Goal: Task Accomplishment & Management: Manage account settings

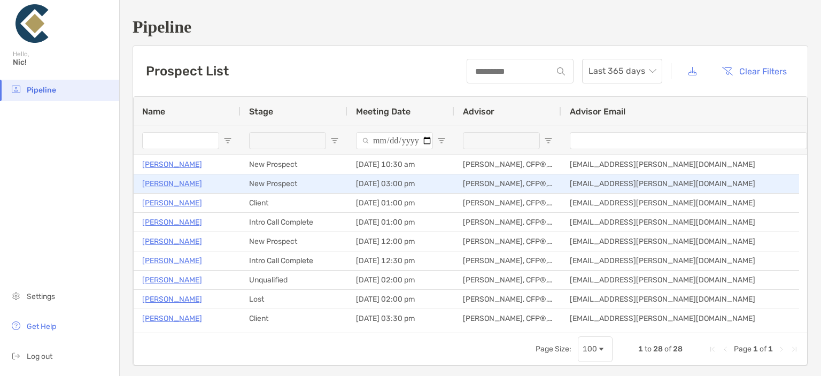
click at [172, 182] on p "[PERSON_NAME]" at bounding box center [172, 183] width 60 height 13
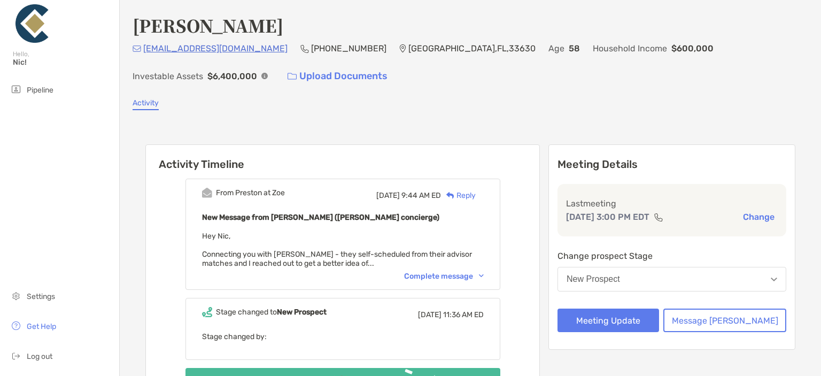
click at [722, 274] on button "New Prospect" at bounding box center [671, 279] width 229 height 25
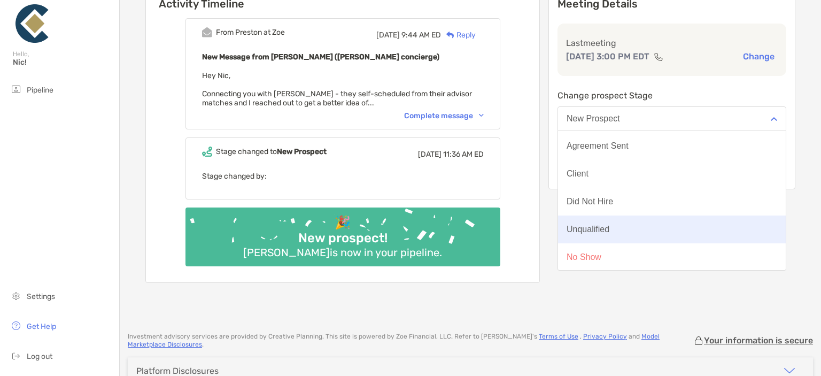
scroll to position [83, 0]
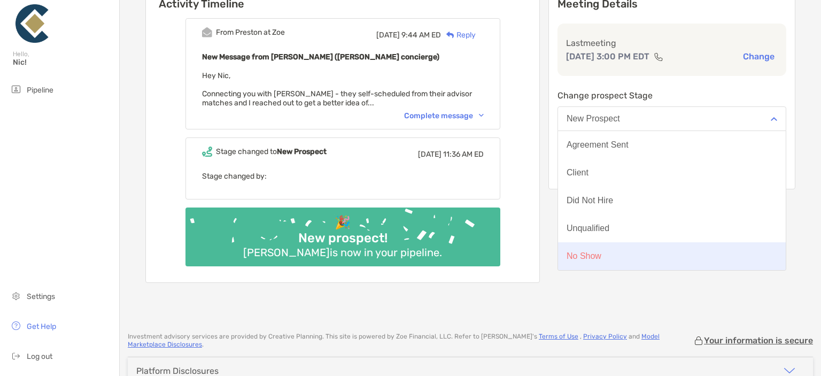
click at [627, 249] on button "No Show" at bounding box center [672, 256] width 228 height 28
